Goal: Task Accomplishment & Management: Complete application form

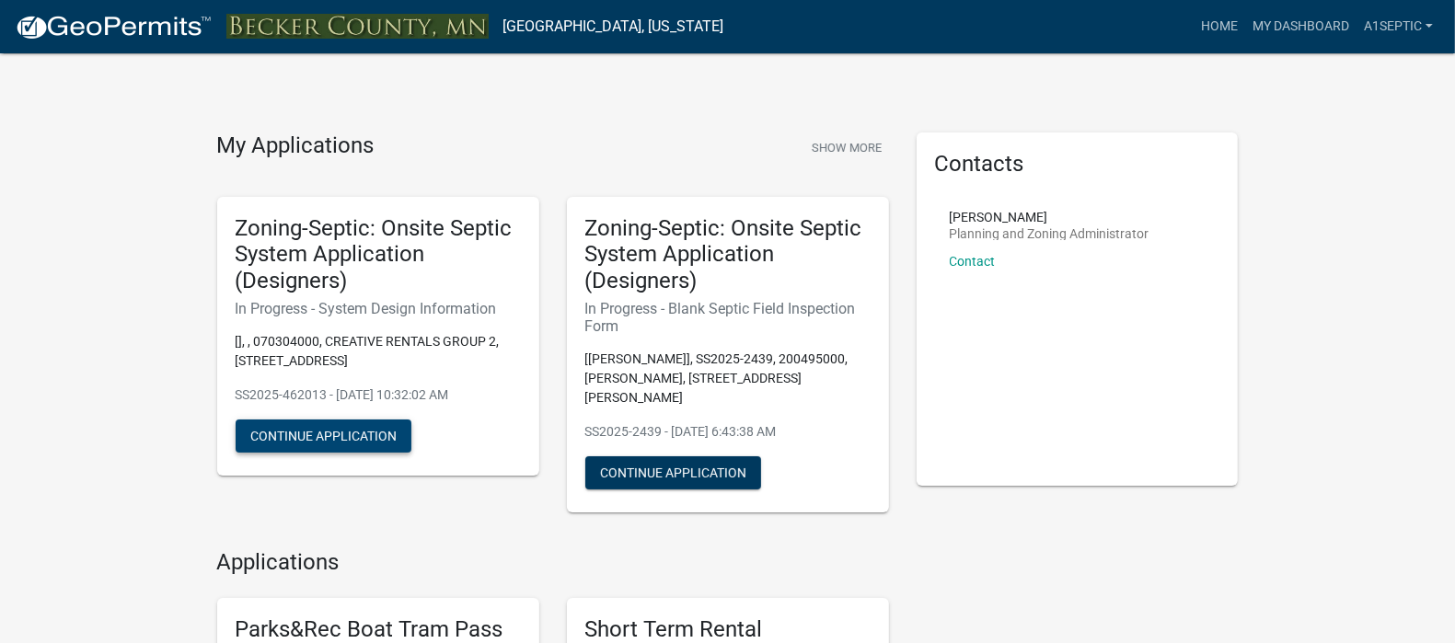
click at [361, 453] on button "Continue Application" at bounding box center [324, 436] width 176 height 33
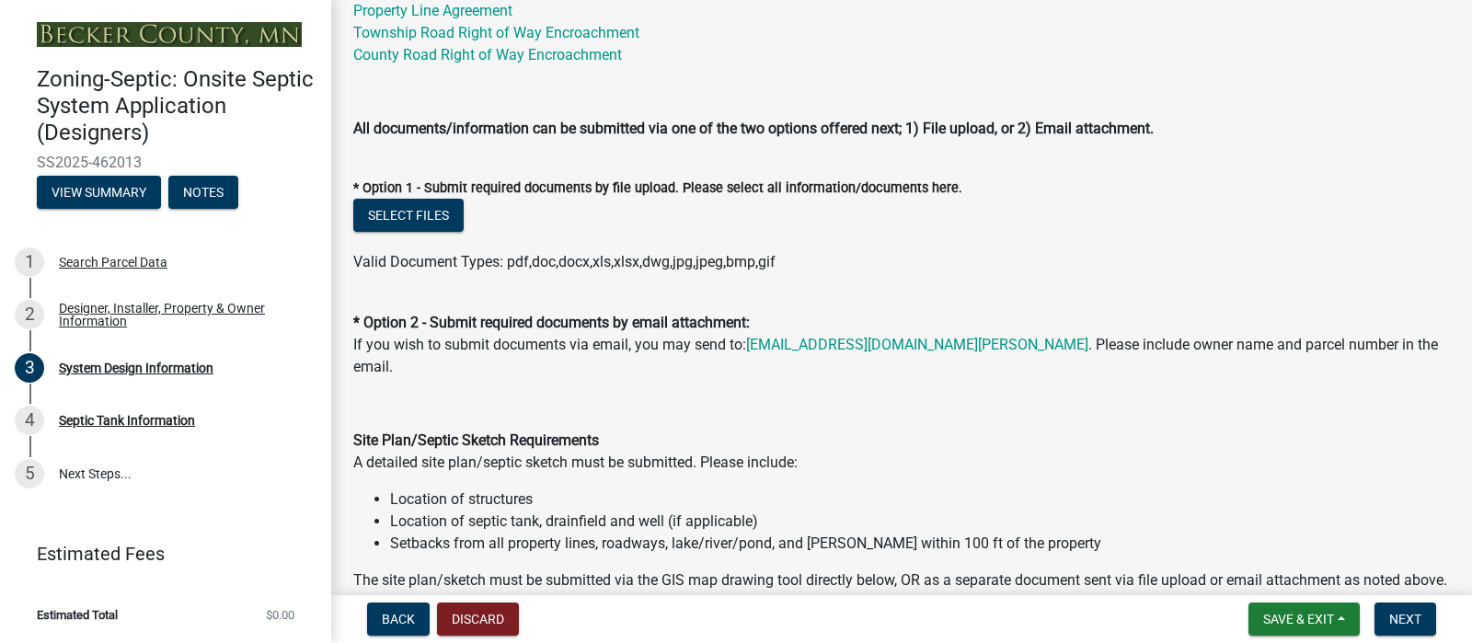
scroll to position [803, 0]
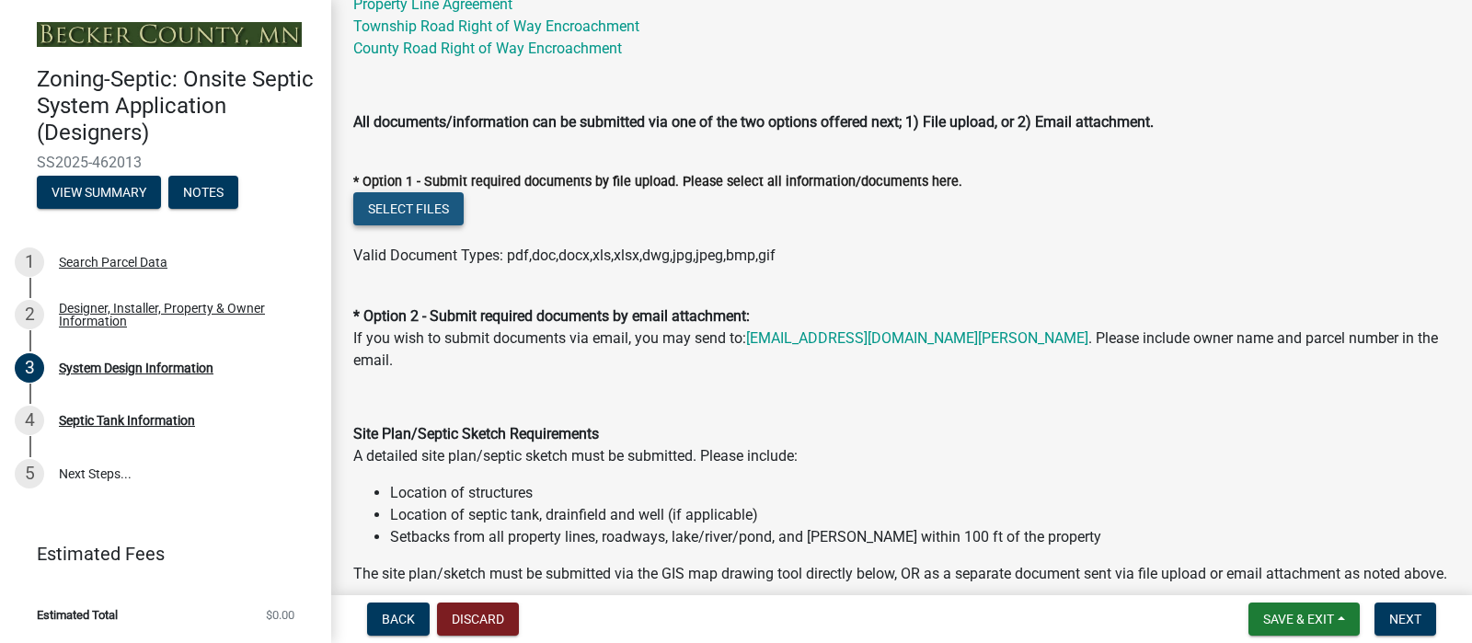
click at [443, 225] on button "Select files" at bounding box center [408, 208] width 110 height 33
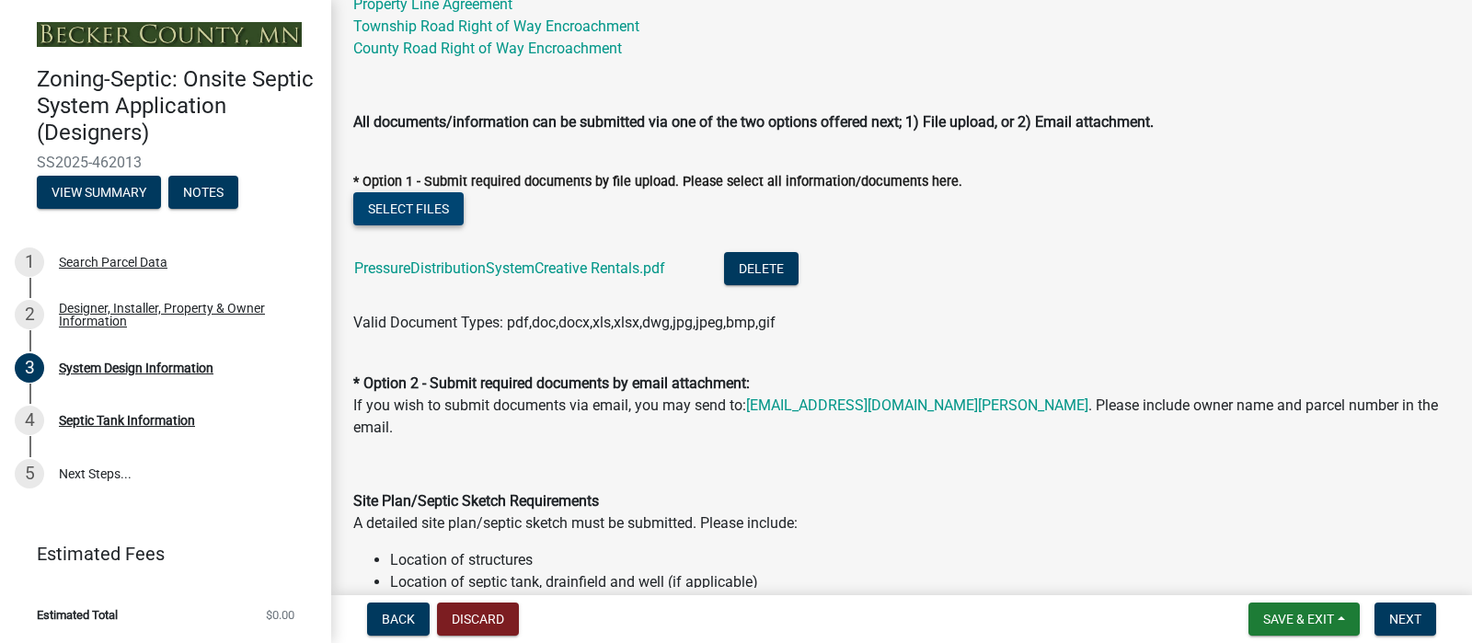
click at [435, 225] on button "Select files" at bounding box center [408, 208] width 110 height 33
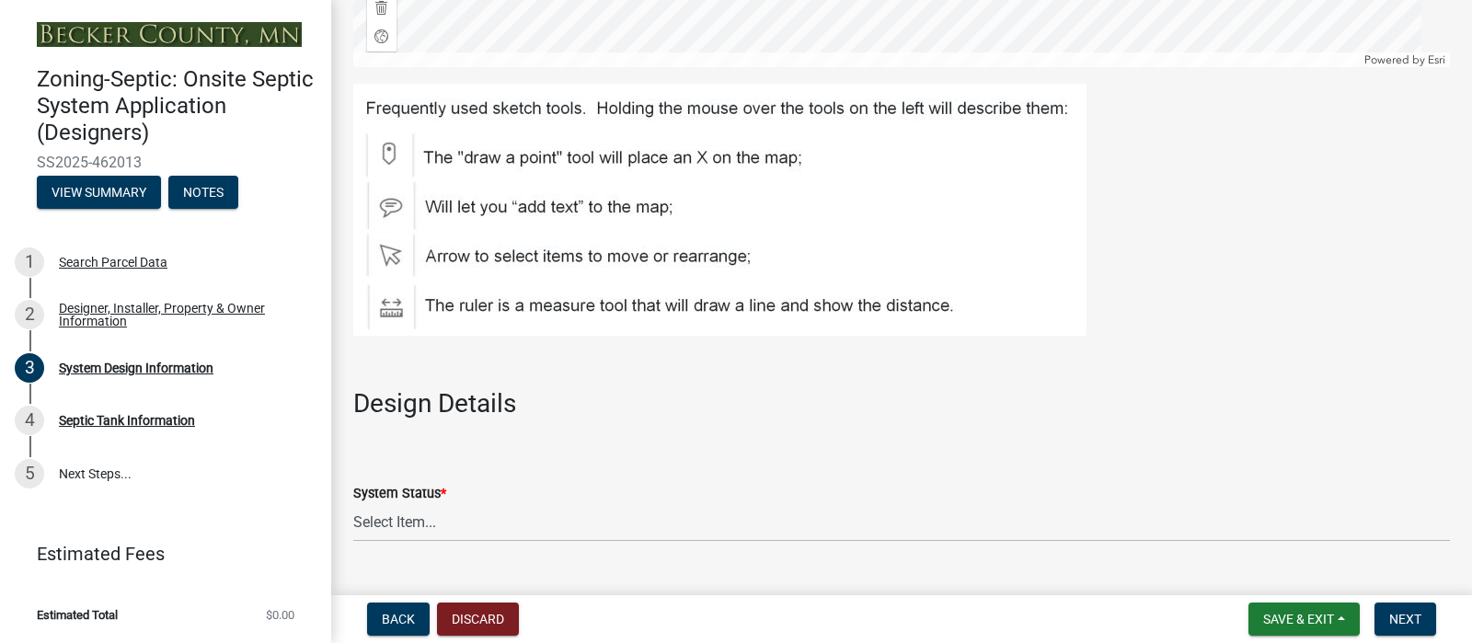
scroll to position [1980, 0]
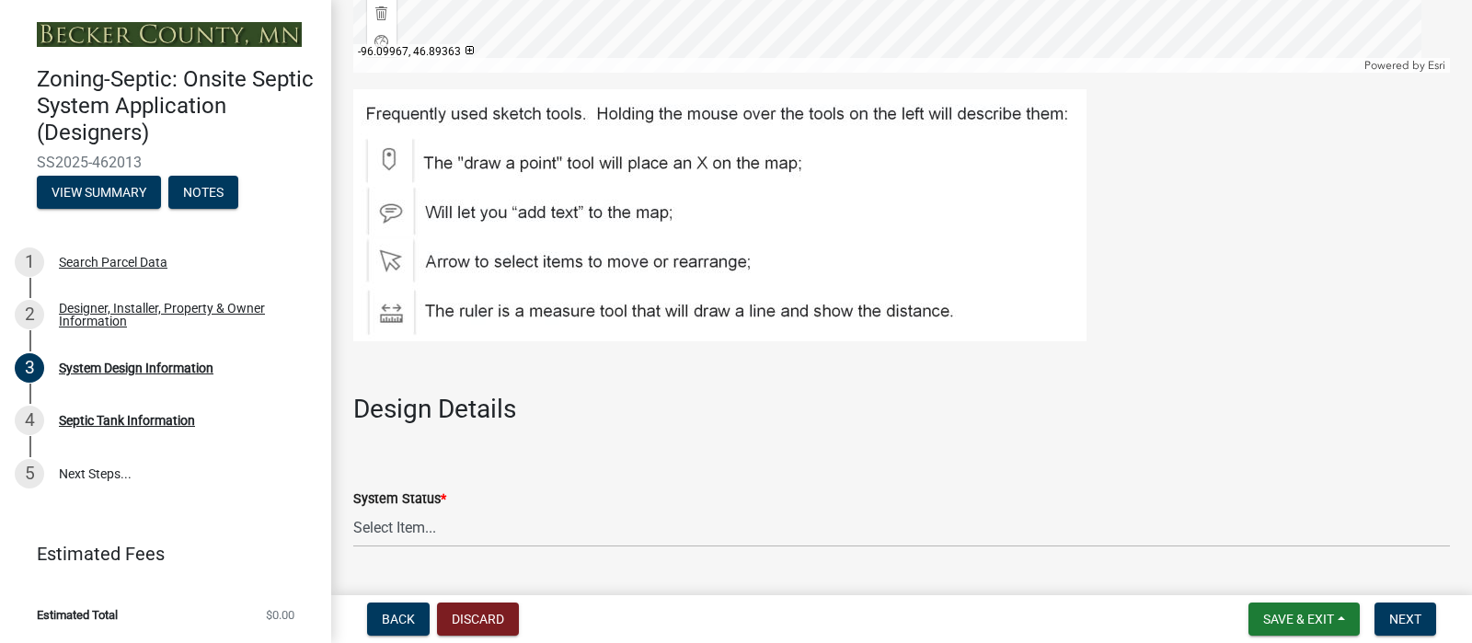
scroll to position [1958, 0]
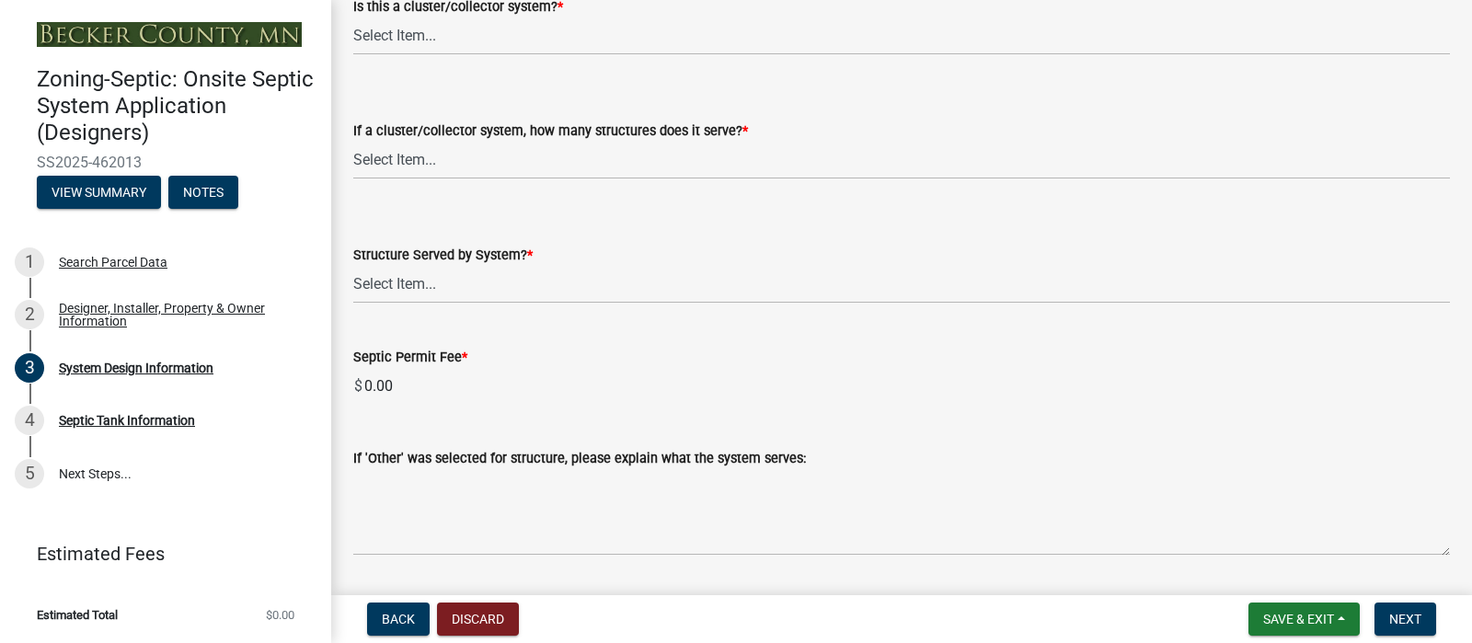
scroll to position [2737, 0]
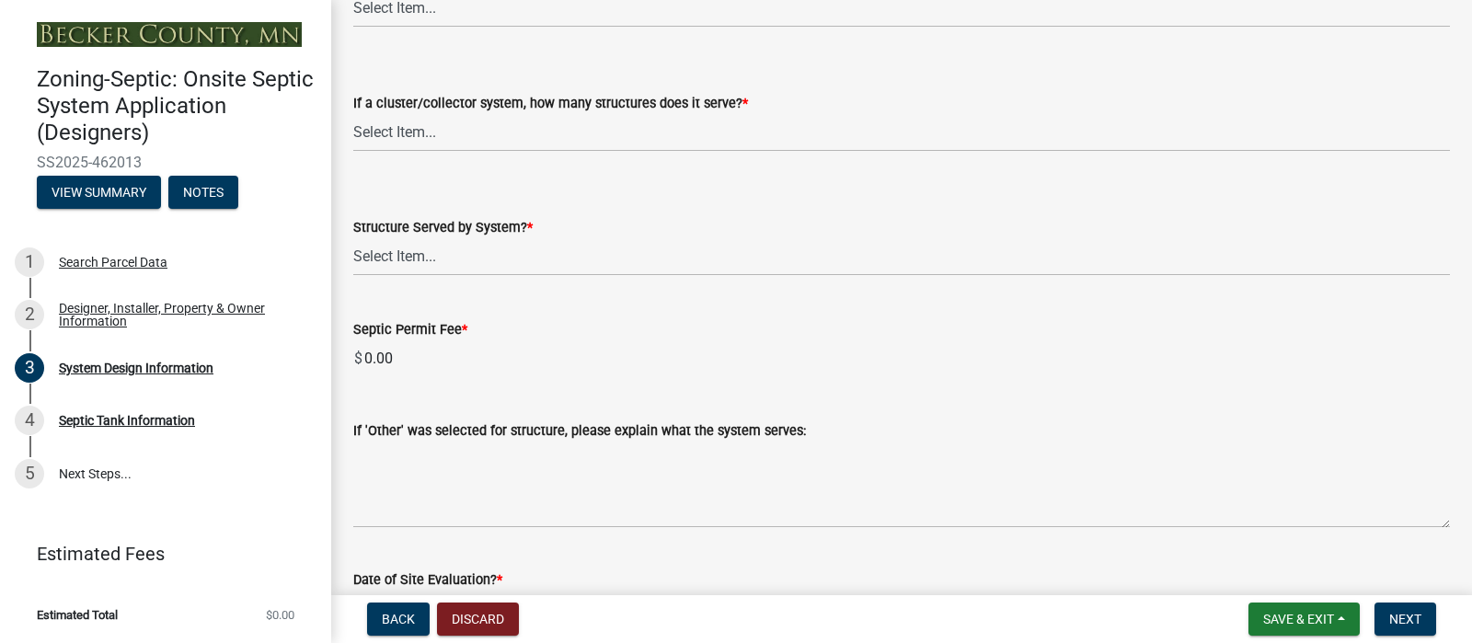
select select "55497d75-c43f-4635-a730-e0737ce05d56"
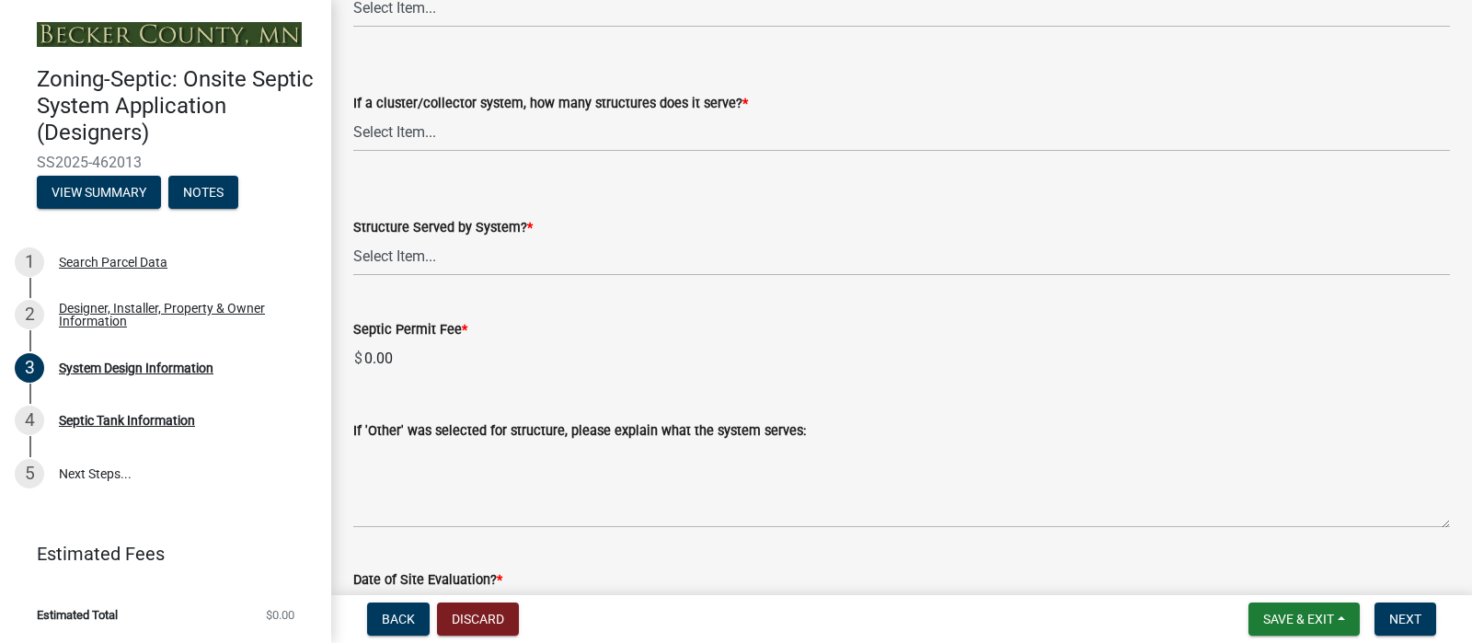
select select "25258e87-3ef9-4f1c-a5f1-75a1d463abfb"
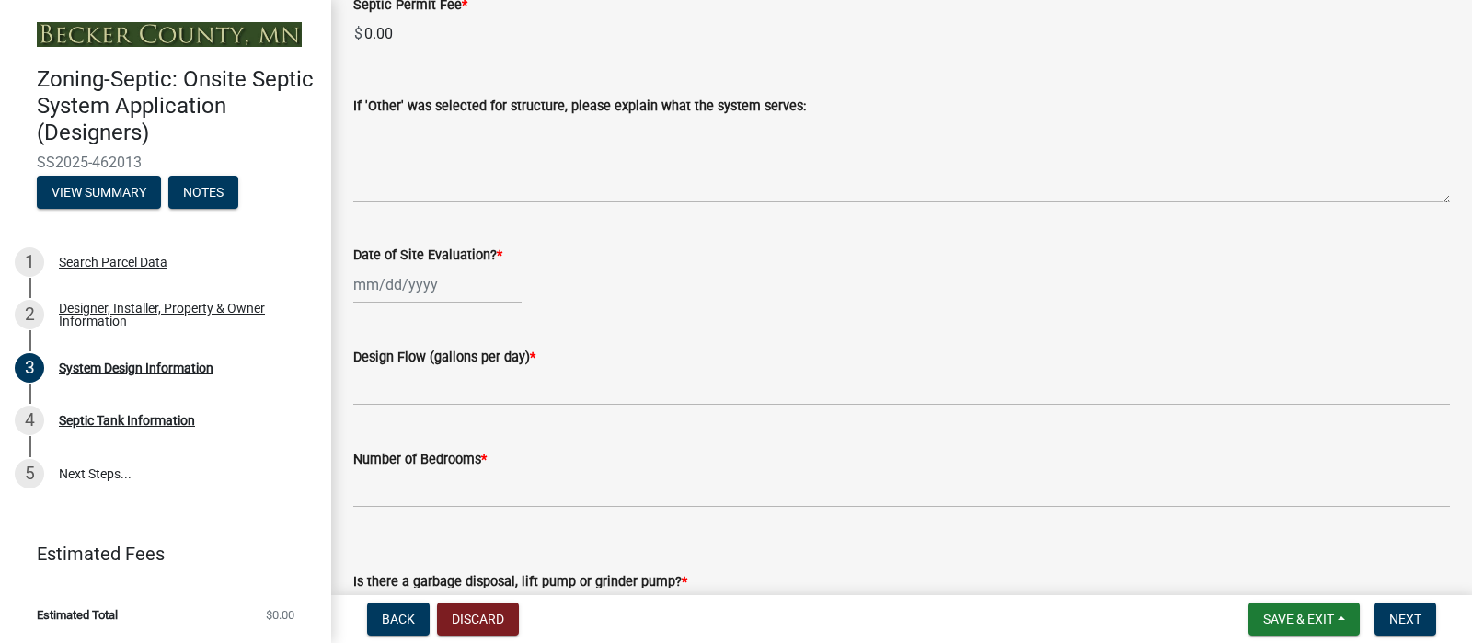
scroll to position [3096, 0]
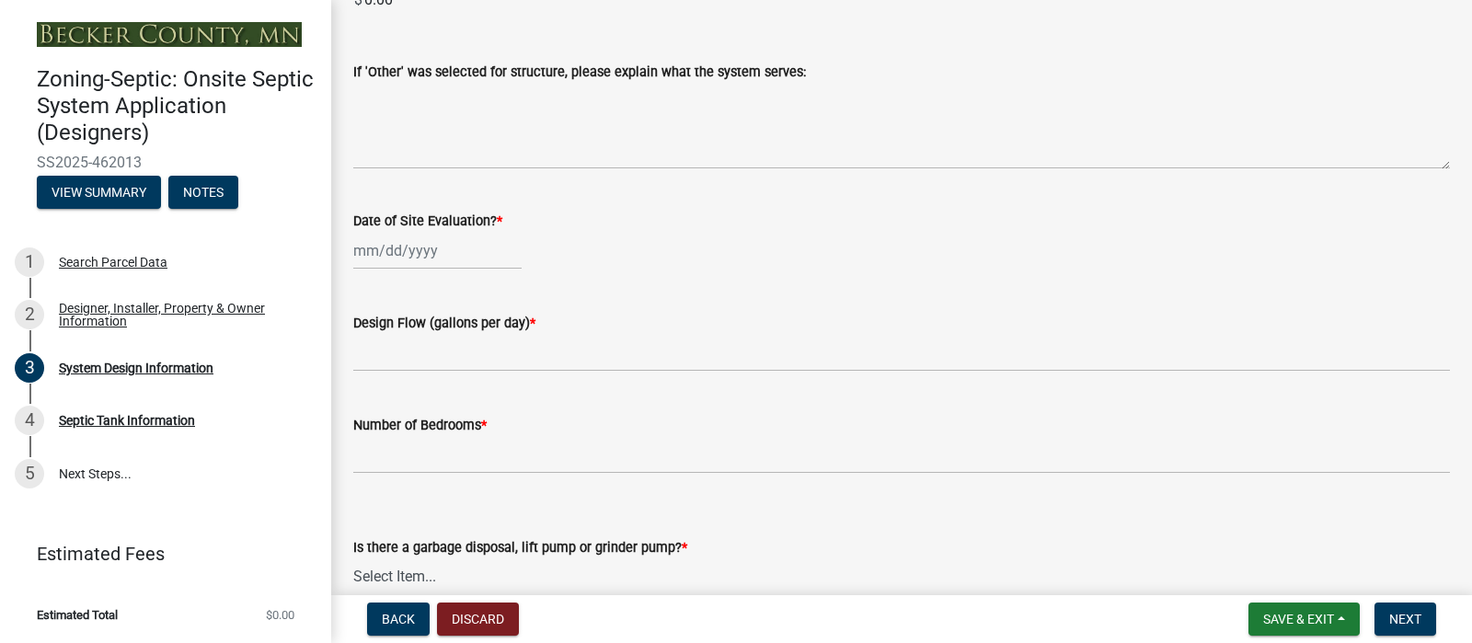
select select "011fbff4-a41d-4a75-9bd8-71c7e6c69e0d"
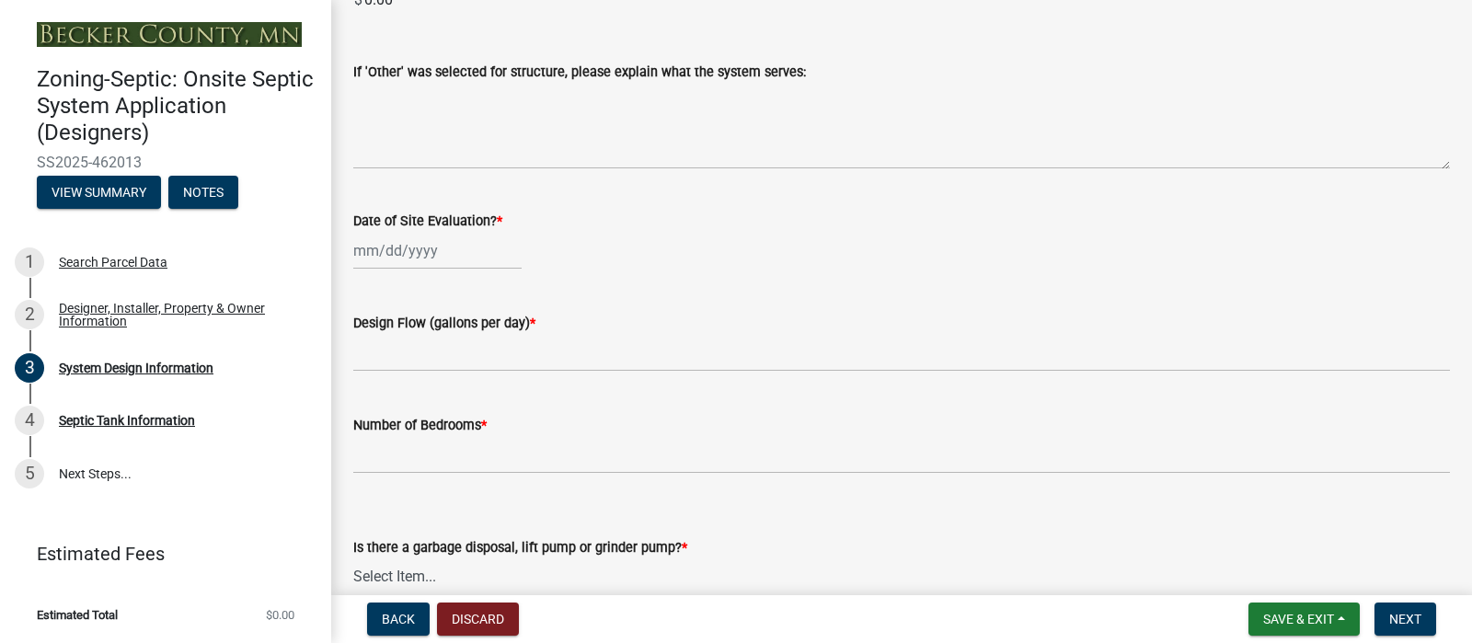
select select "85fdfef2-2683-4311-b5d5-5505f6411127"
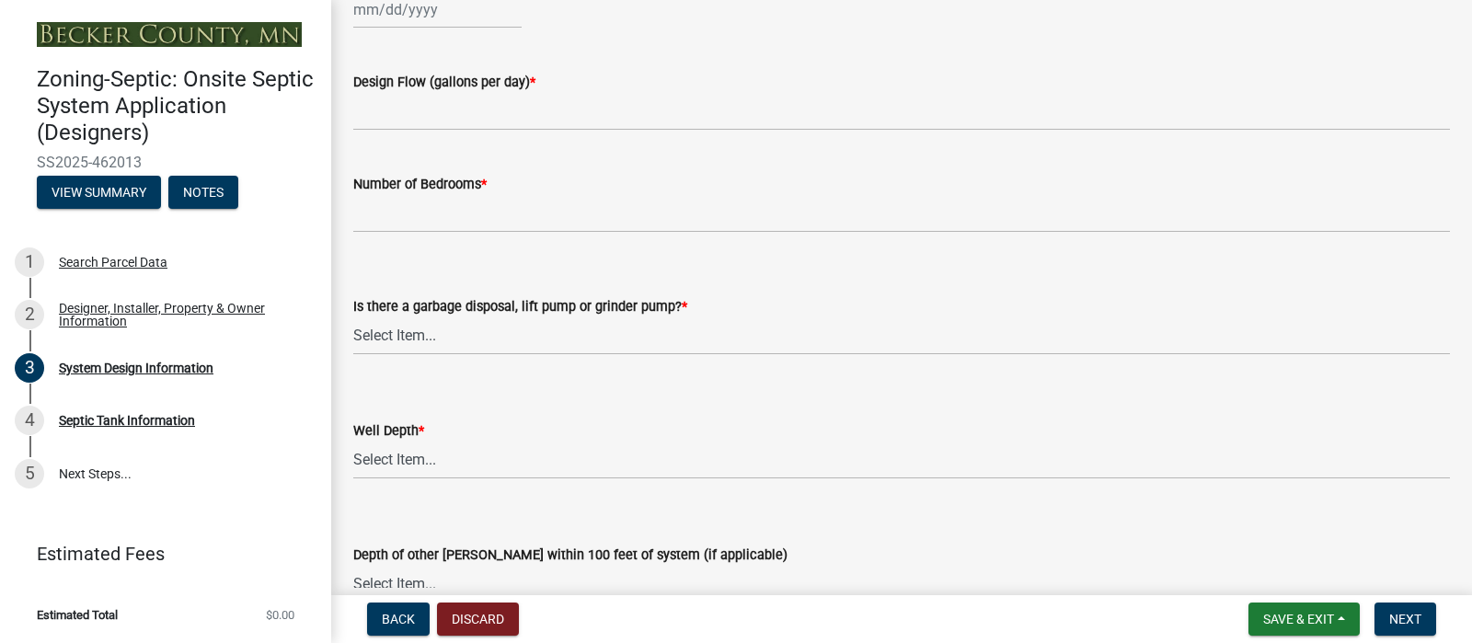
scroll to position [3354, 0]
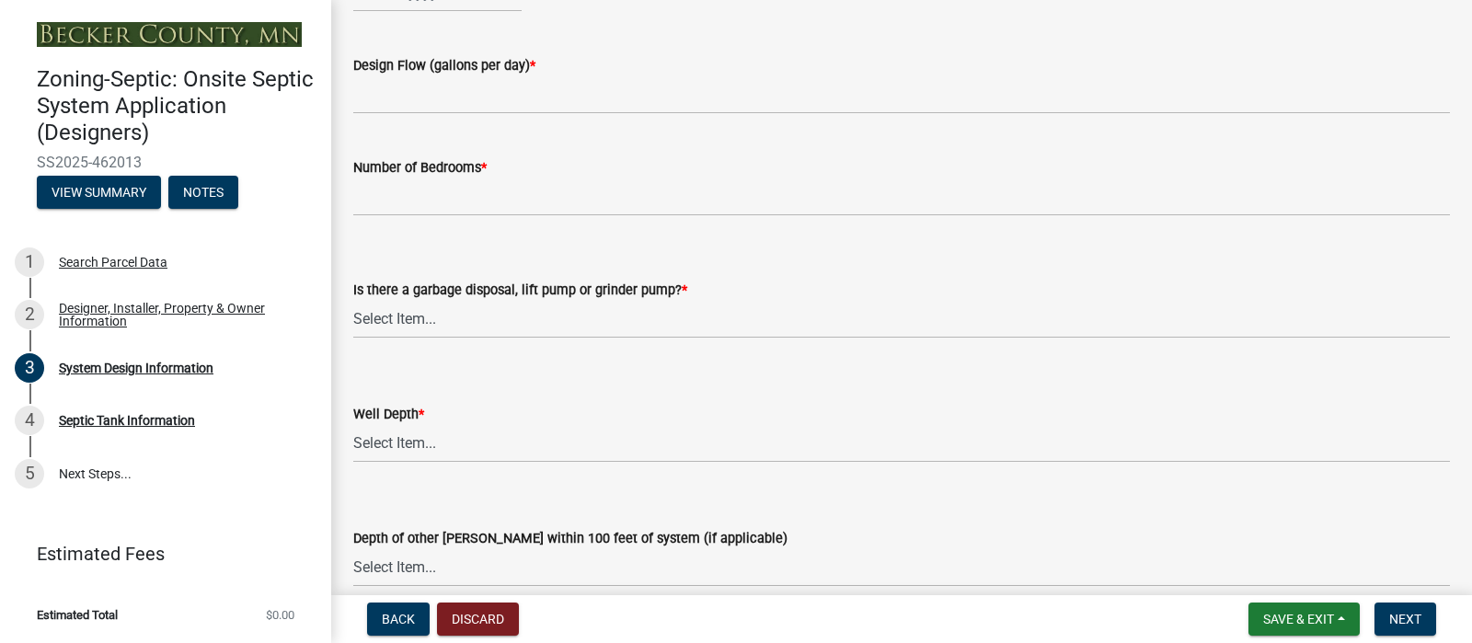
select select "d95a9312-c8a1-4ec7-8581-25dbcf440a1f"
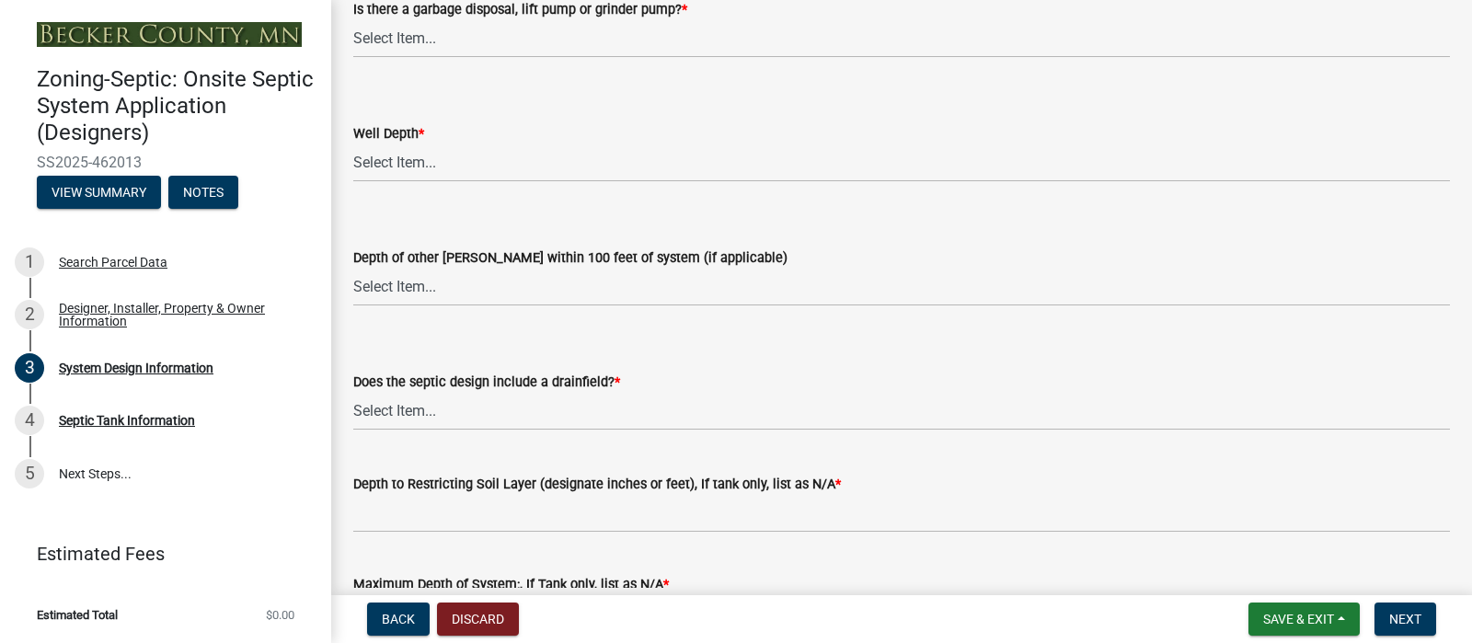
scroll to position [3651, 0]
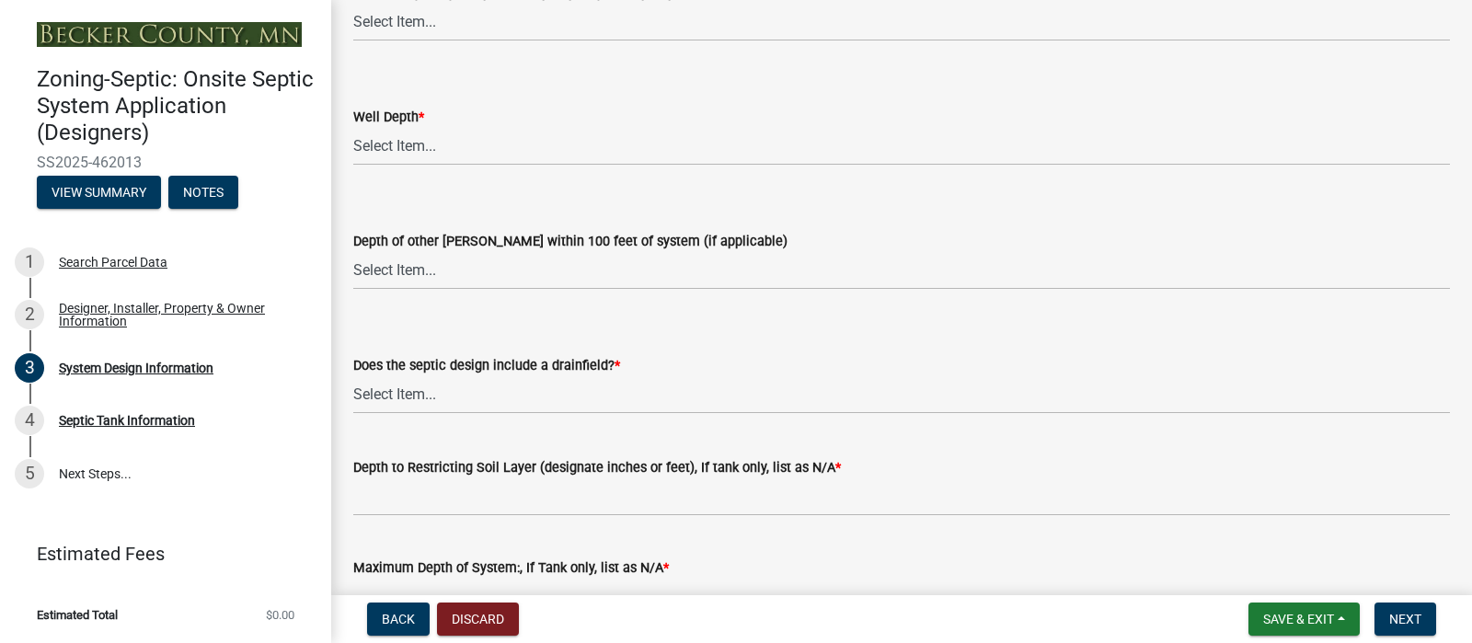
select select "8"
select select "2025"
select select "7"
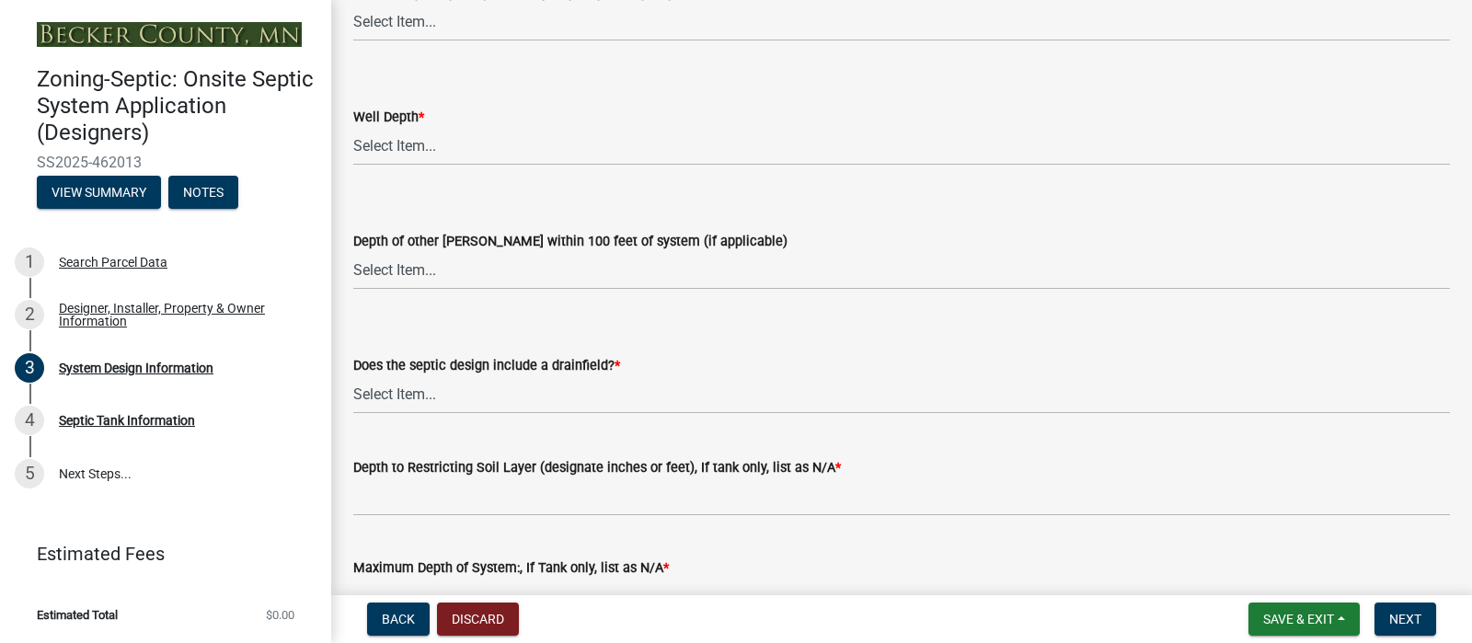
type input "[DATE]"
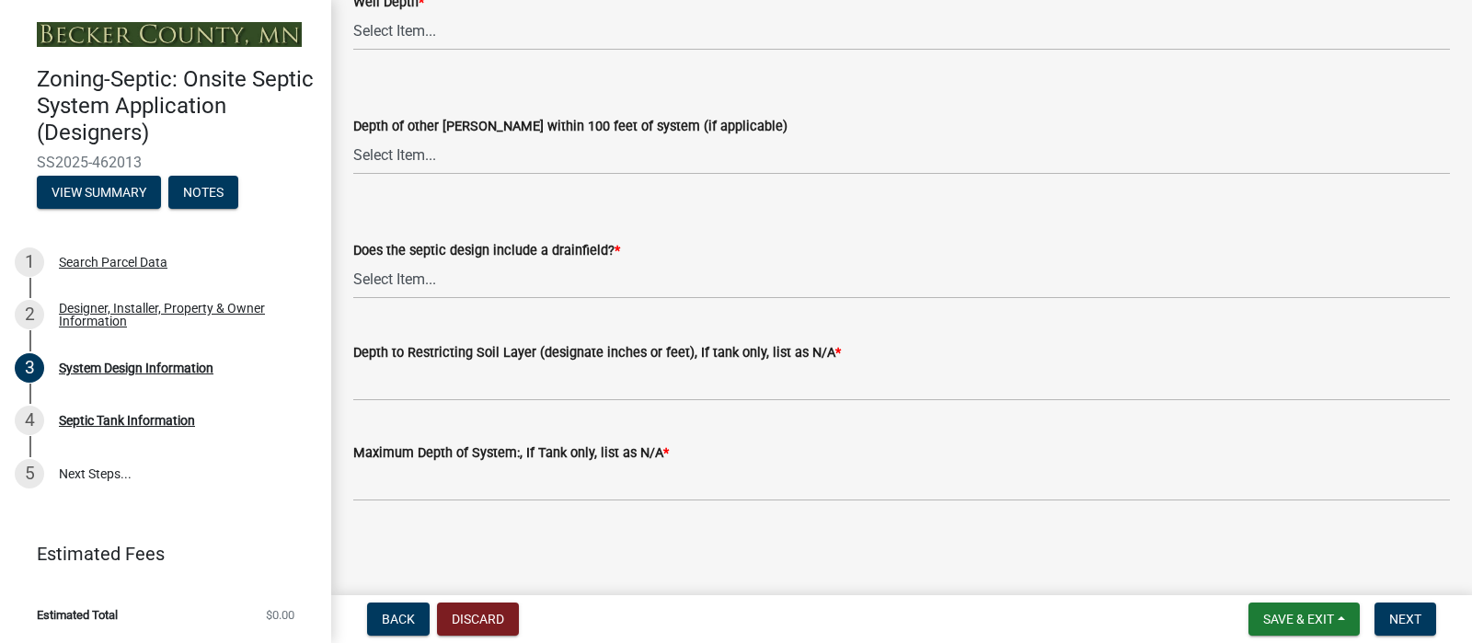
scroll to position [3837, 0]
type input "5"
type input "450"
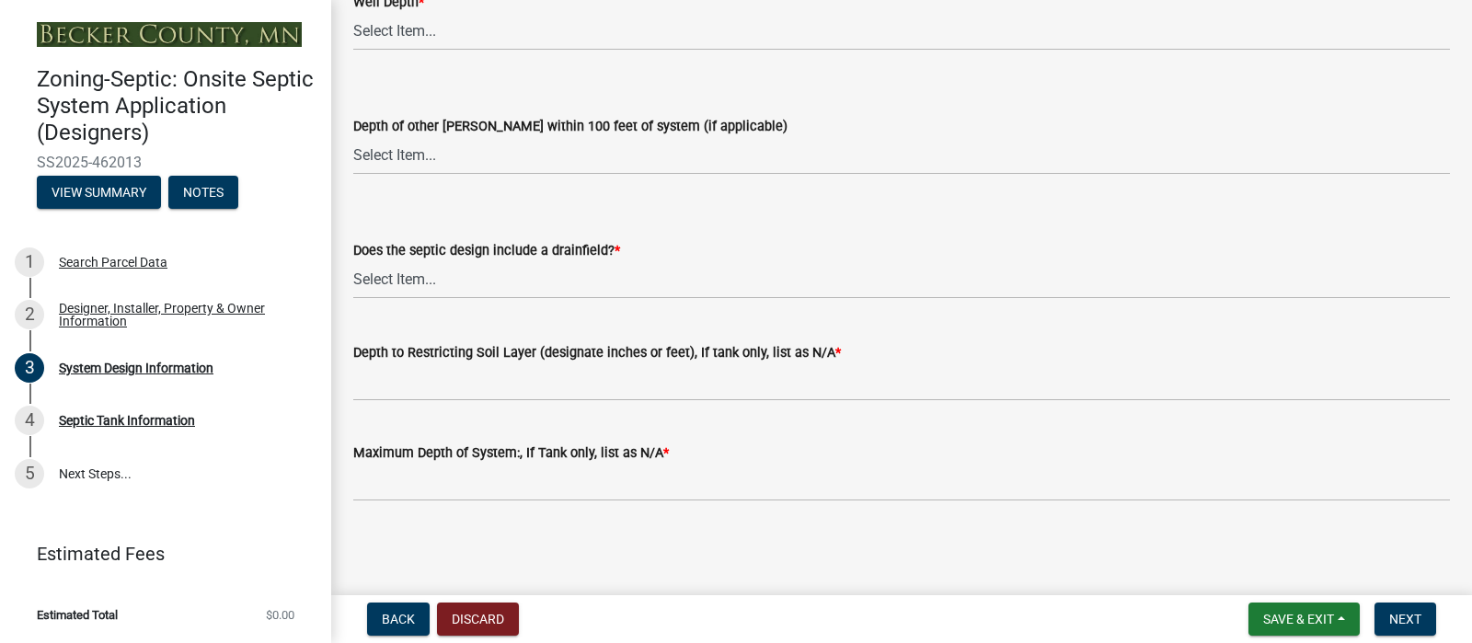
type input "3"
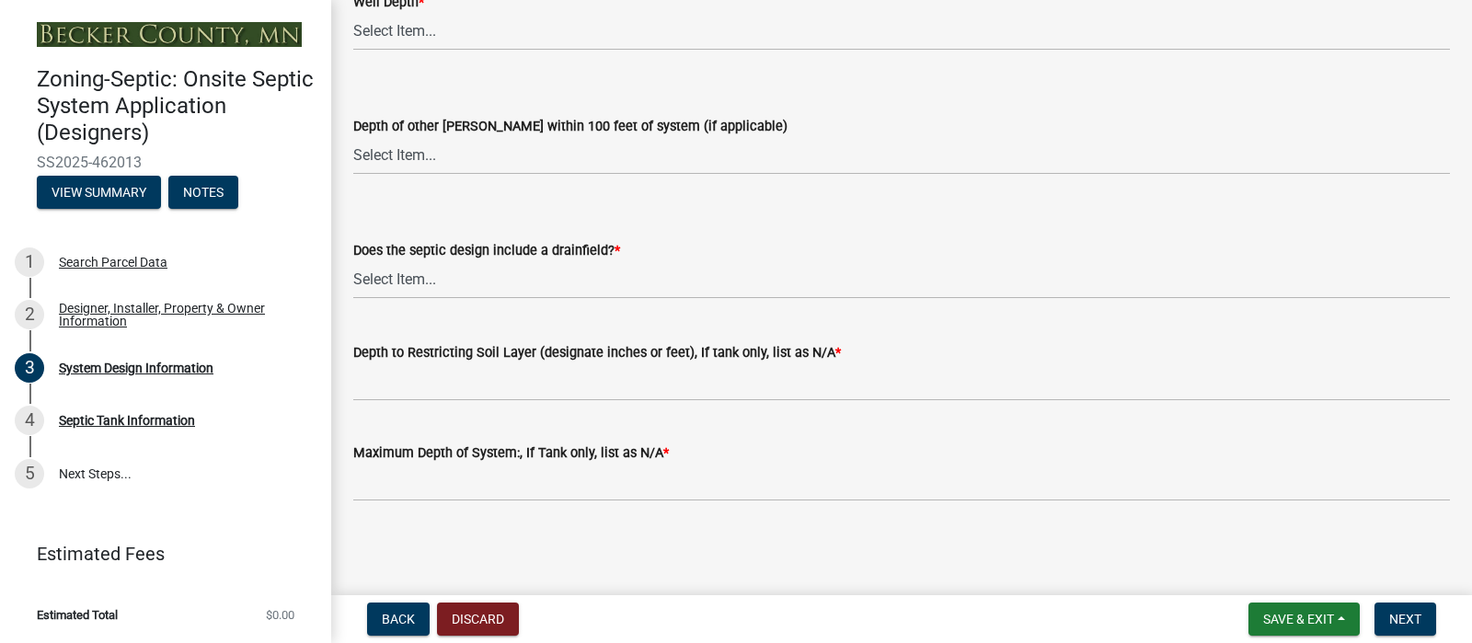
select select "ba735beb-519e-40f0-ae20-62d65fc4c46b"
click at [428, 51] on select "Select Item... Deep Well Shallow Well Well not yet installed - To be drilled No…" at bounding box center [901, 32] width 1097 height 38
click at [359, 51] on select "Select Item... Deep Well Shallow Well Well not yet installed - To be drilled No…" at bounding box center [901, 32] width 1097 height 38
select select "ef698bf5-6172-44c1-9ffb-522c07469aed"
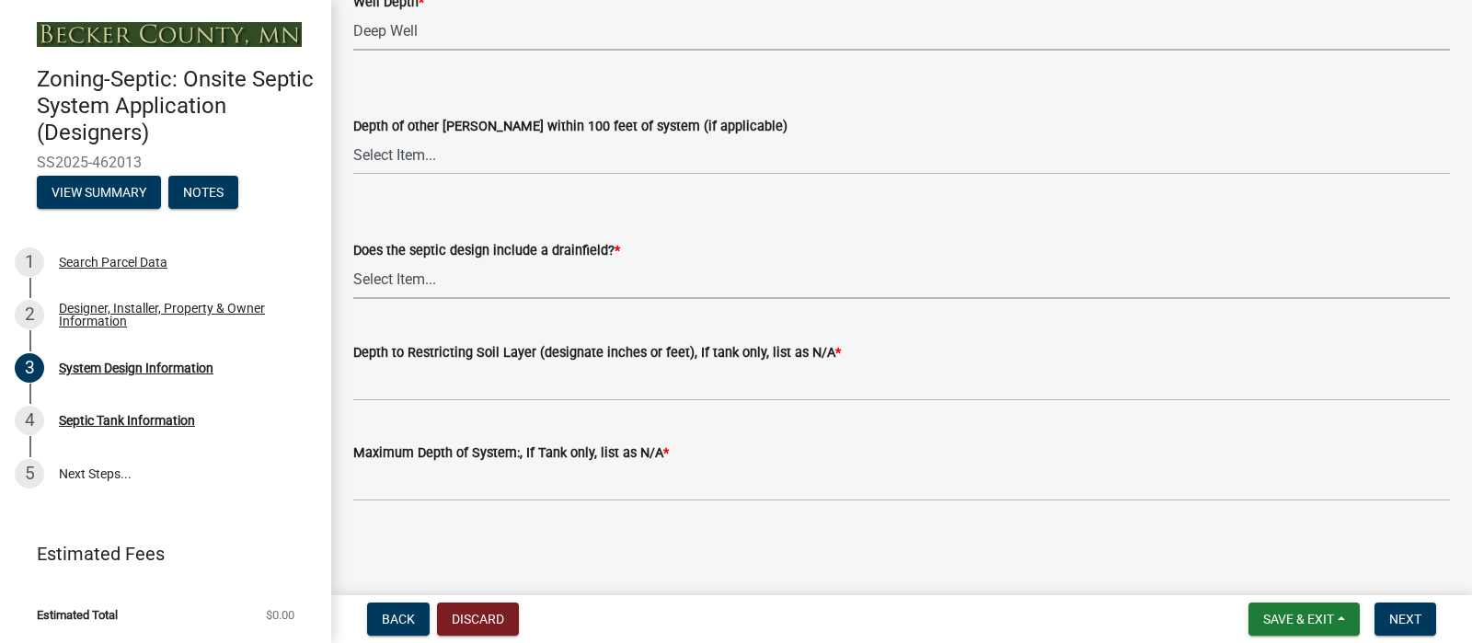
click at [456, 299] on select "Select Item... Yes No Existing - COC must by submitted" at bounding box center [901, 280] width 1097 height 38
click at [359, 299] on select "Select Item... Yes No Existing - COC must by submitted" at bounding box center [901, 280] width 1097 height 38
select select "a0c59fcd-b61c-4c3a-90a8-e70849750c47"
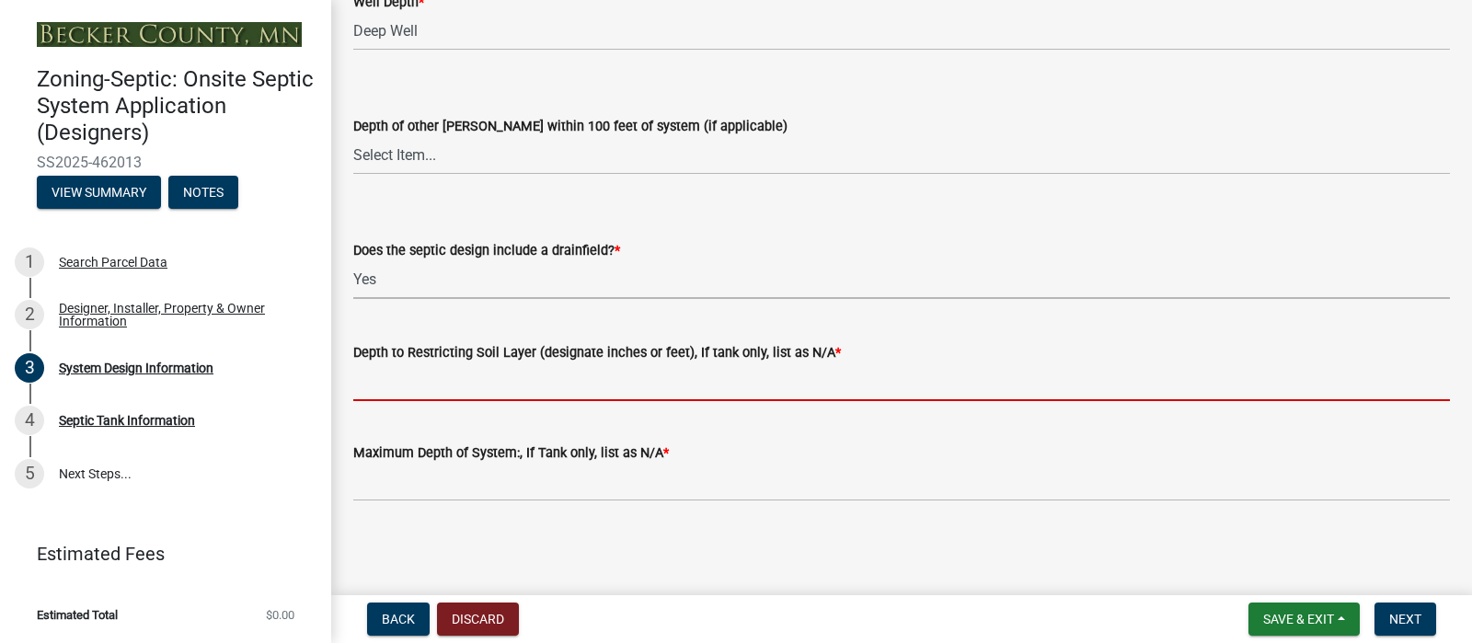
click at [411, 364] on input "Depth to Restricting Soil Layer (designate inches or feet), If tank only, list …" at bounding box center [901, 382] width 1097 height 38
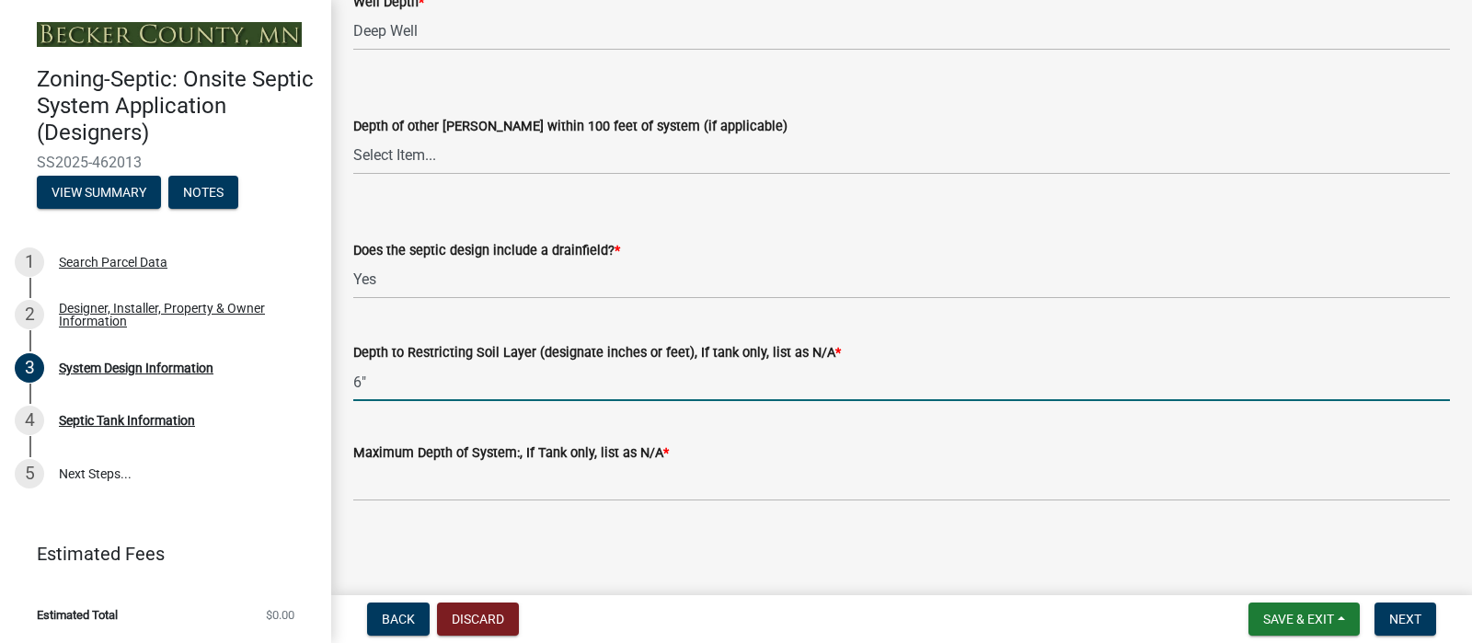
type input "6""
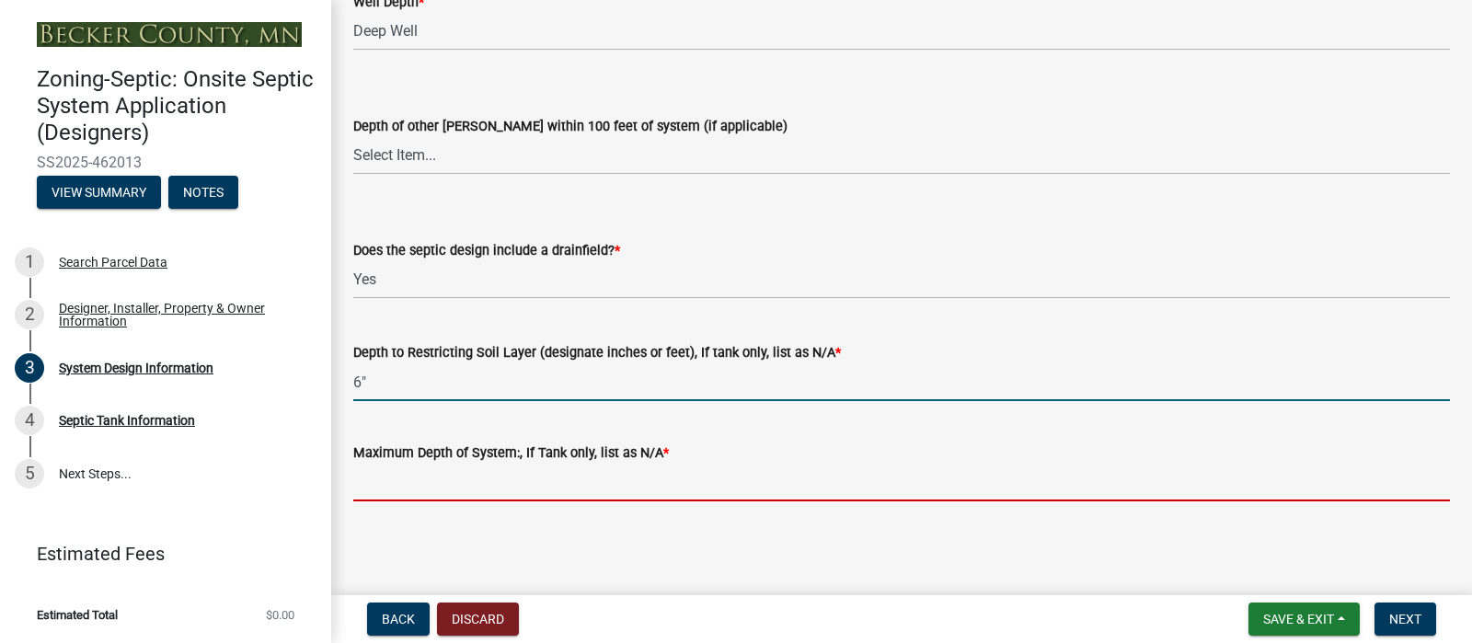
click at [414, 475] on input "Maximum Depth of System:, If Tank only, list as N/A *" at bounding box center [901, 483] width 1097 height 38
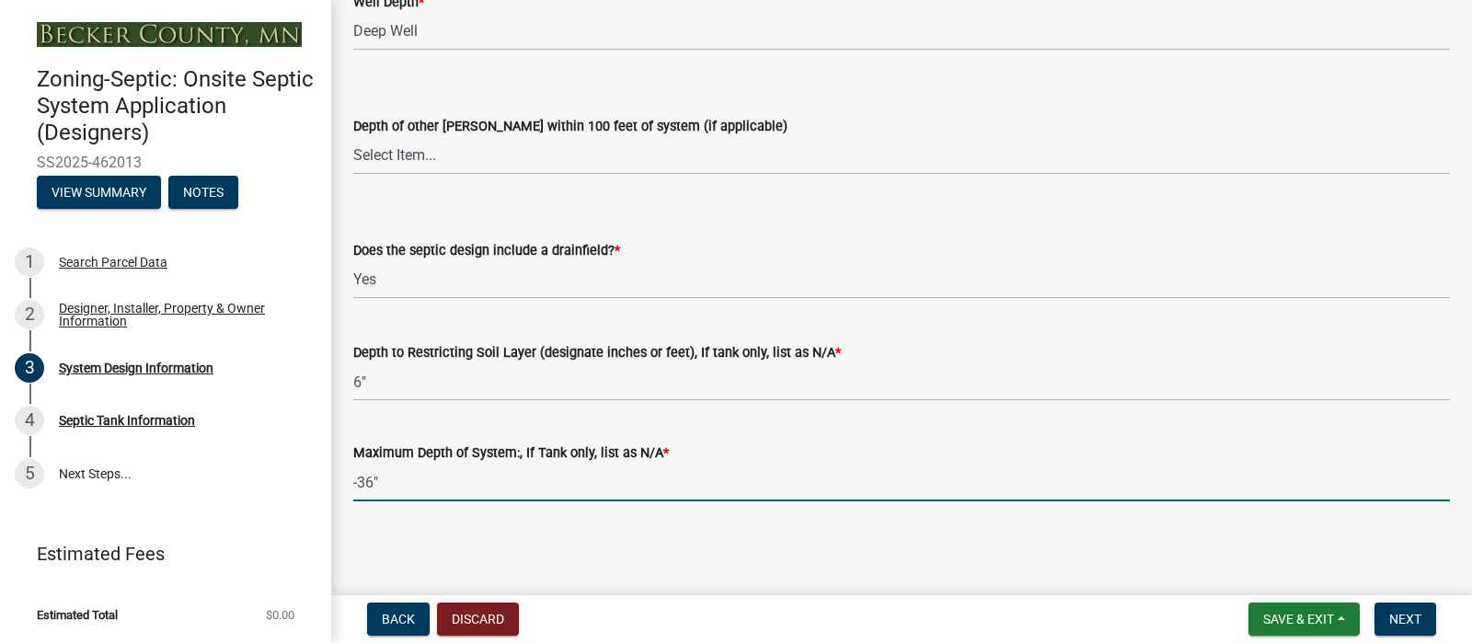
scroll to position [4738, 0]
type input "-36""
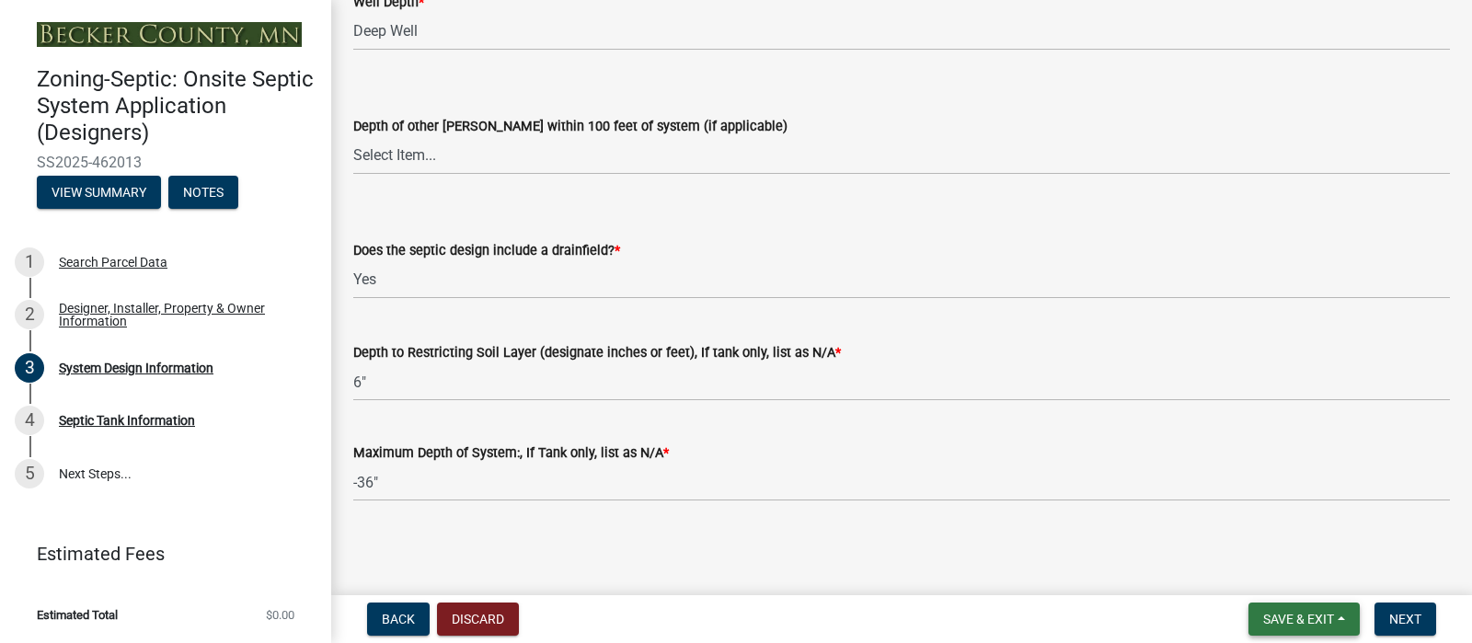
click at [1268, 612] on span "Save & Exit" at bounding box center [1298, 619] width 71 height 15
click at [1213, 501] on button "Save" at bounding box center [1286, 519] width 147 height 44
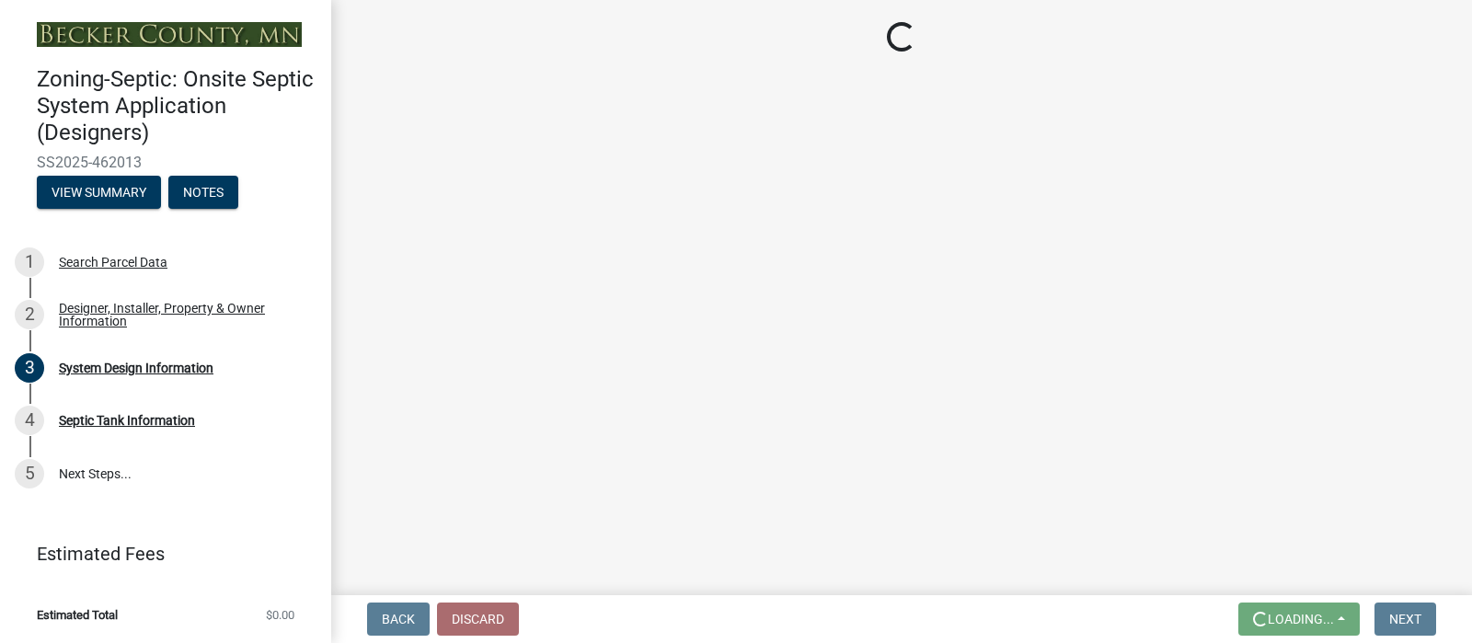
scroll to position [0, 0]
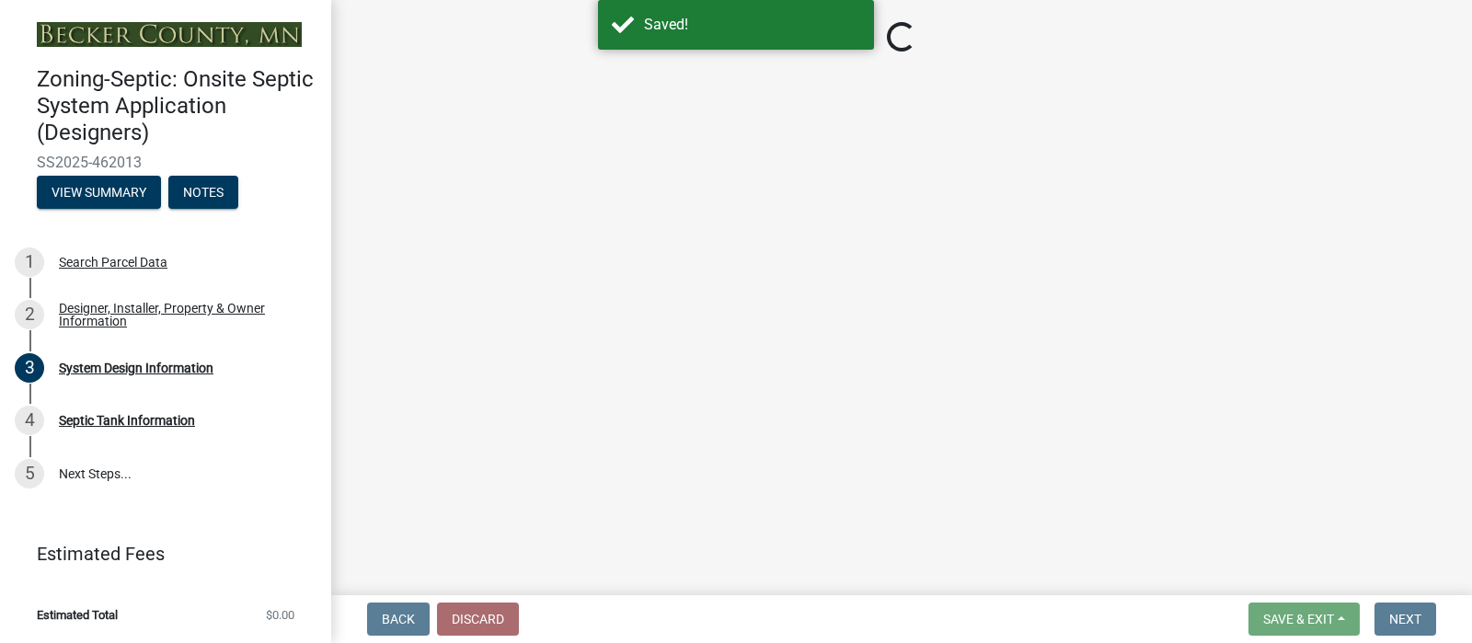
select select "55497d75-c43f-4635-a730-e0737ce05d56"
select select "25258e87-3ef9-4f1c-a5f1-75a1d463abfb"
select select "011fbff4-a41d-4a75-9bd8-71c7e6c69e0d"
select select "85fdfef2-2683-4311-b5d5-5505f6411127"
select select "d95a9312-c8a1-4ec7-8581-25dbcf440a1f"
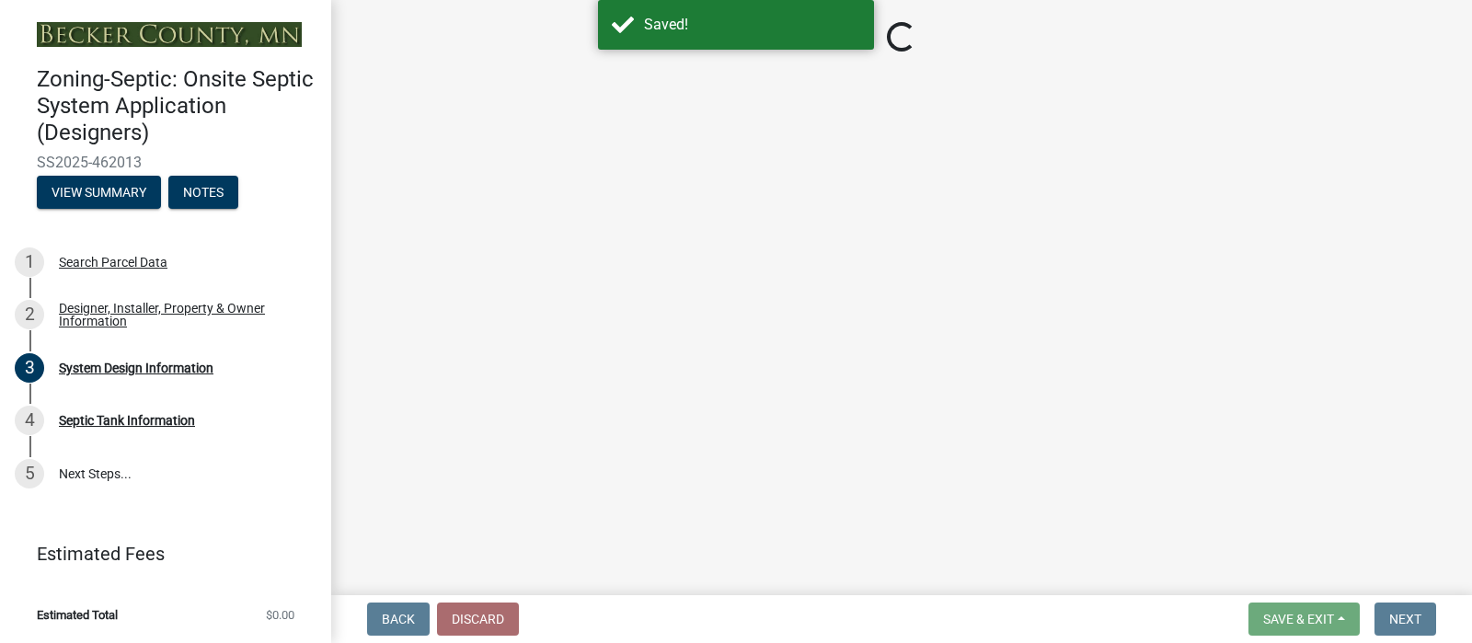
select select "ba735beb-519e-40f0-ae20-62d65fc4c46b"
select select "ef698bf5-6172-44c1-9ffb-522c07469aed"
select select "a0c59fcd-b61c-4c3a-90a8-e70849750c47"
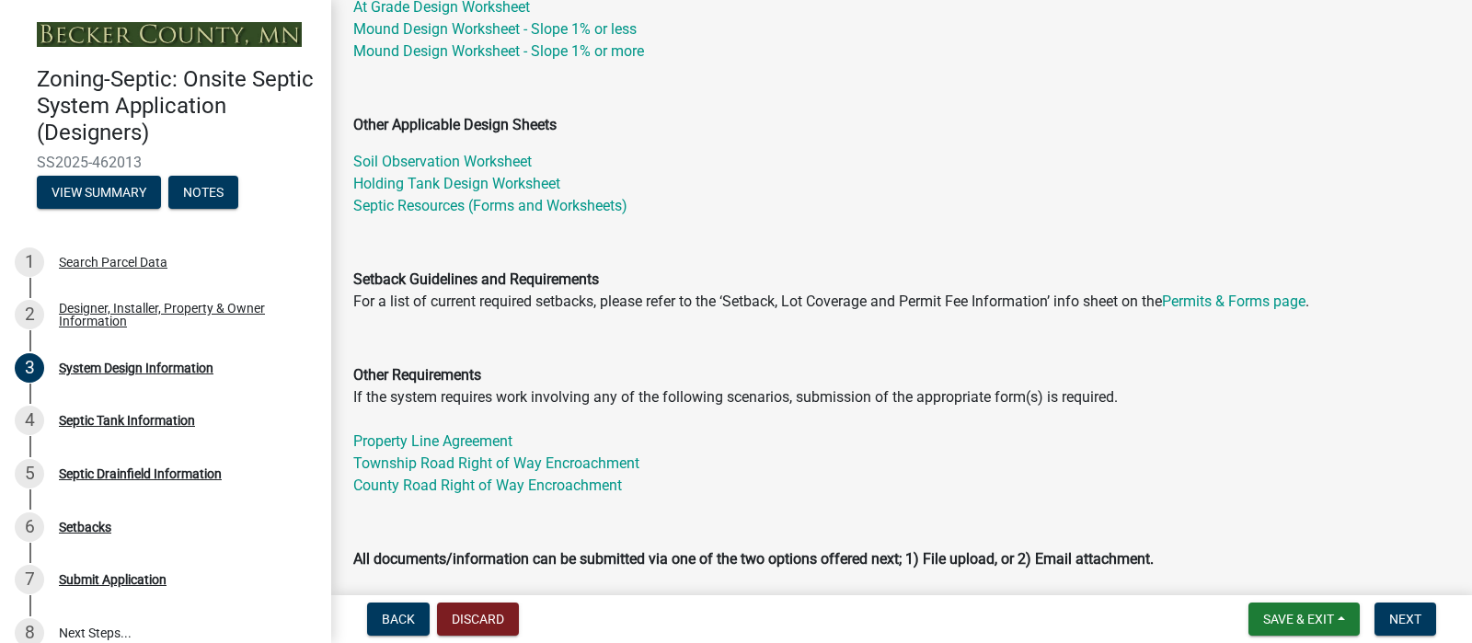
scroll to position [368, 0]
